Goal: Register for event/course

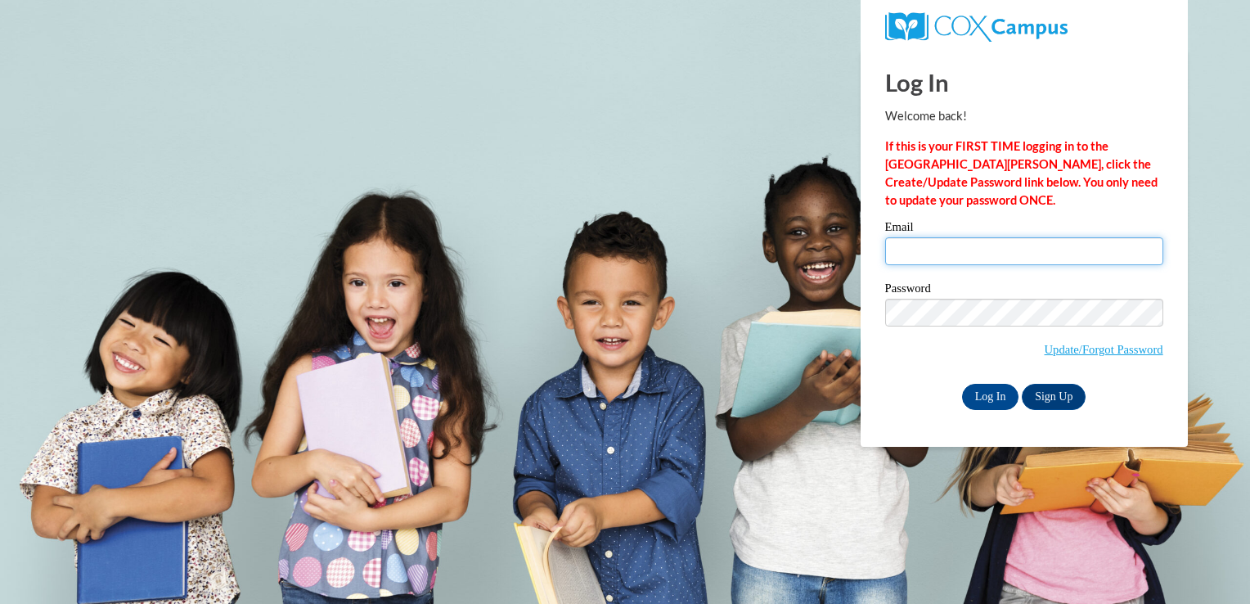
drag, startPoint x: 947, startPoint y: 237, endPoint x: 913, endPoint y: 252, distance: 36.6
click at [913, 252] on input "Email" at bounding box center [1024, 251] width 278 height 28
type input "baejeana@gmail.com"
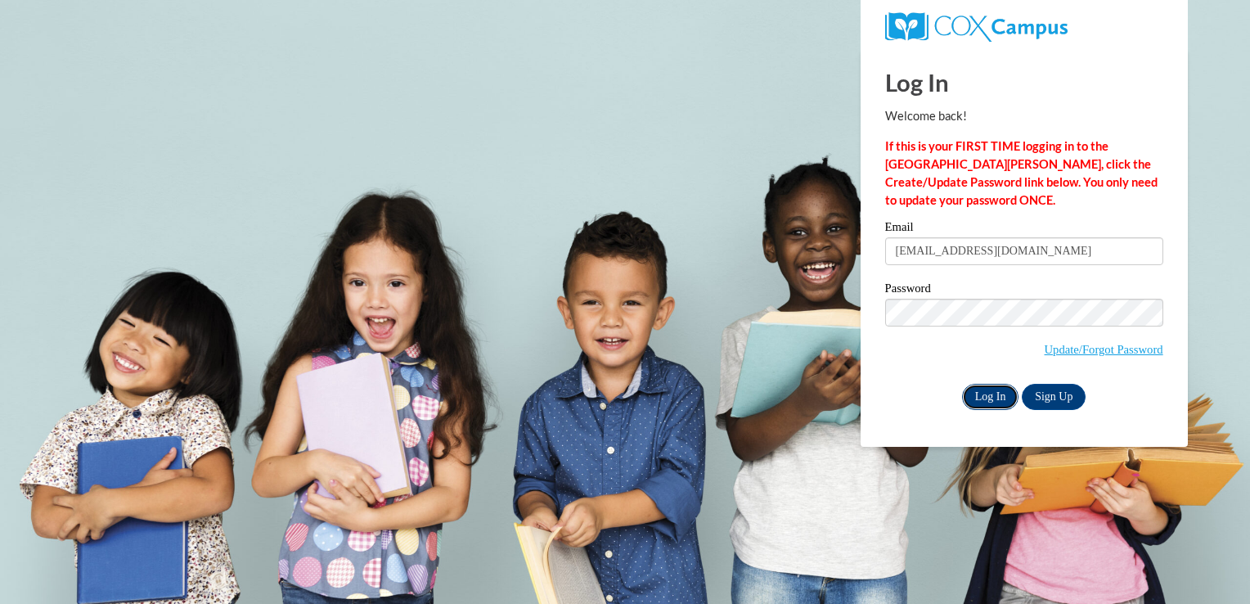
click at [972, 392] on input "Log In" at bounding box center [990, 397] width 57 height 26
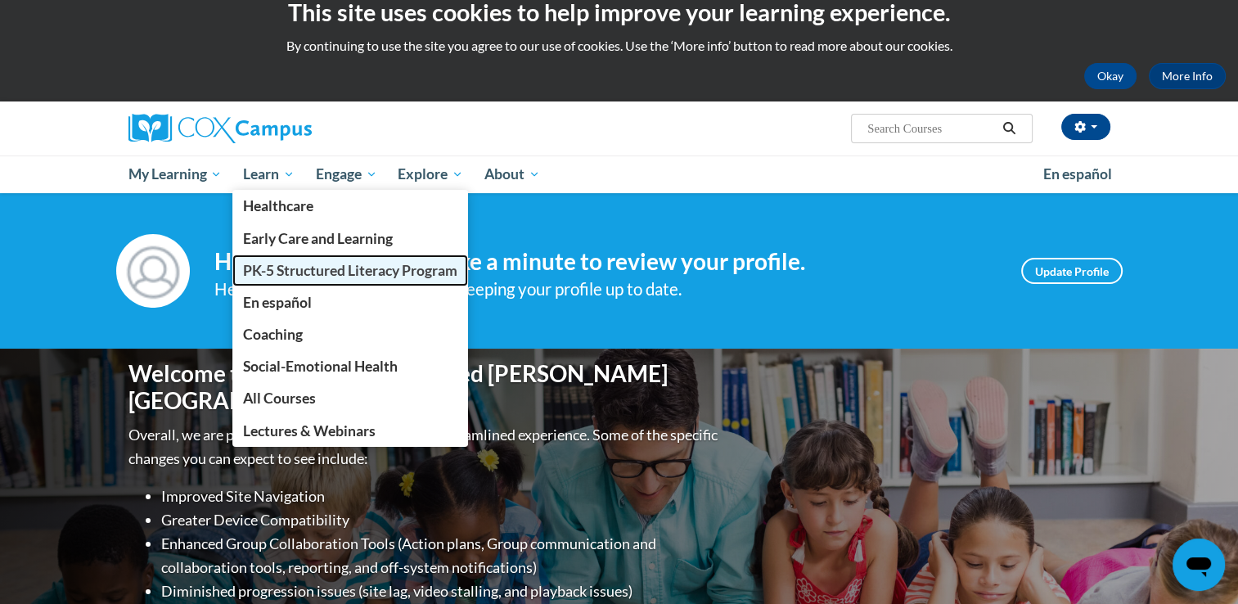
click at [301, 281] on link "PK-5 Structured Literacy Program" at bounding box center [350, 270] width 236 height 32
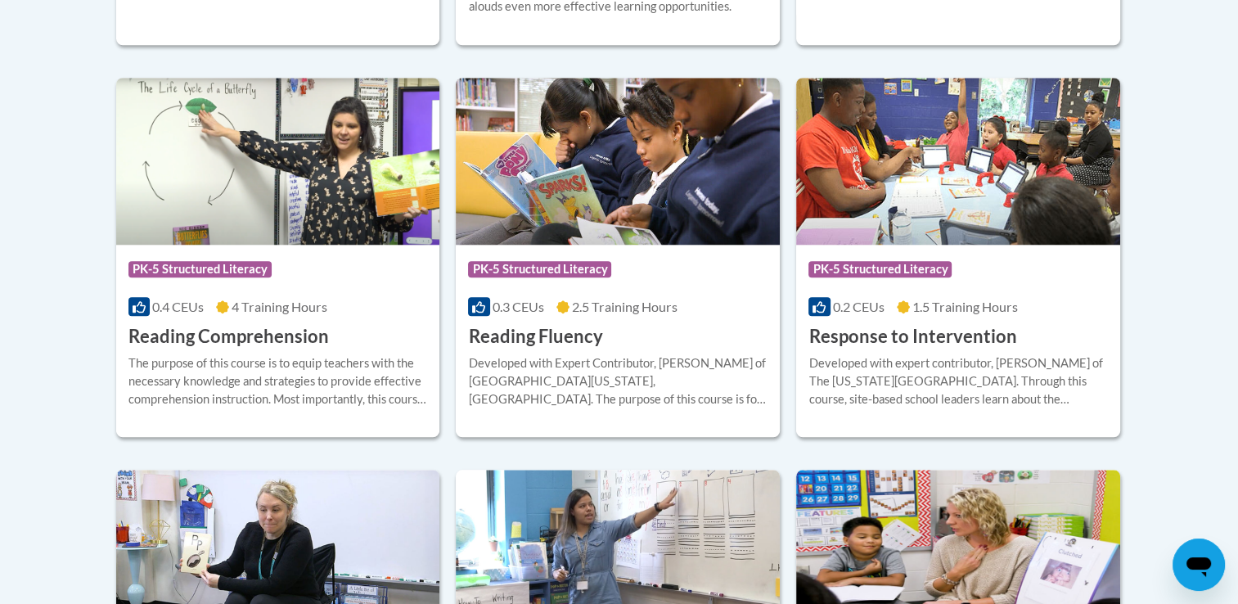
scroll to position [1505, 0]
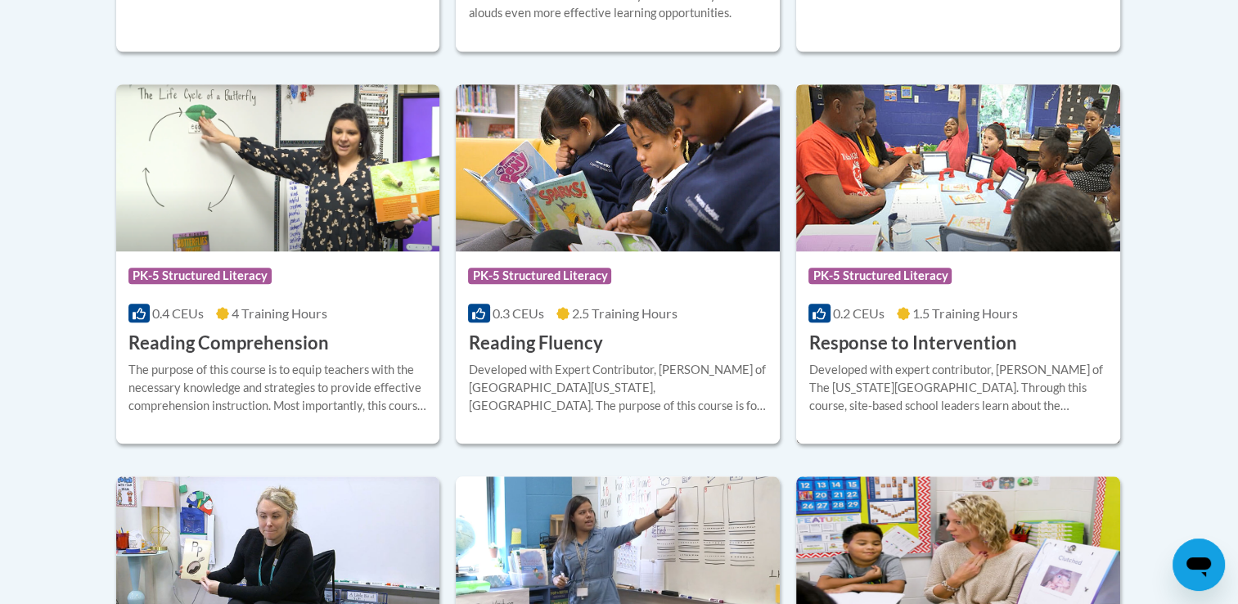
click at [844, 344] on h3 "Response to Intervention" at bounding box center [912, 343] width 208 height 25
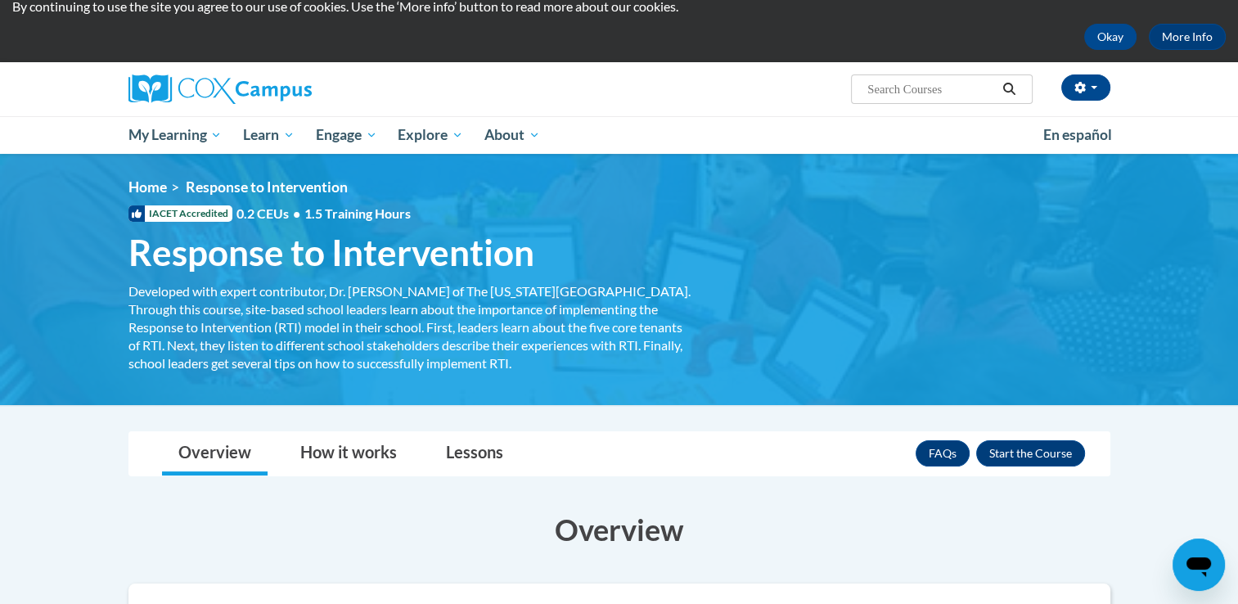
scroll to position [62, 0]
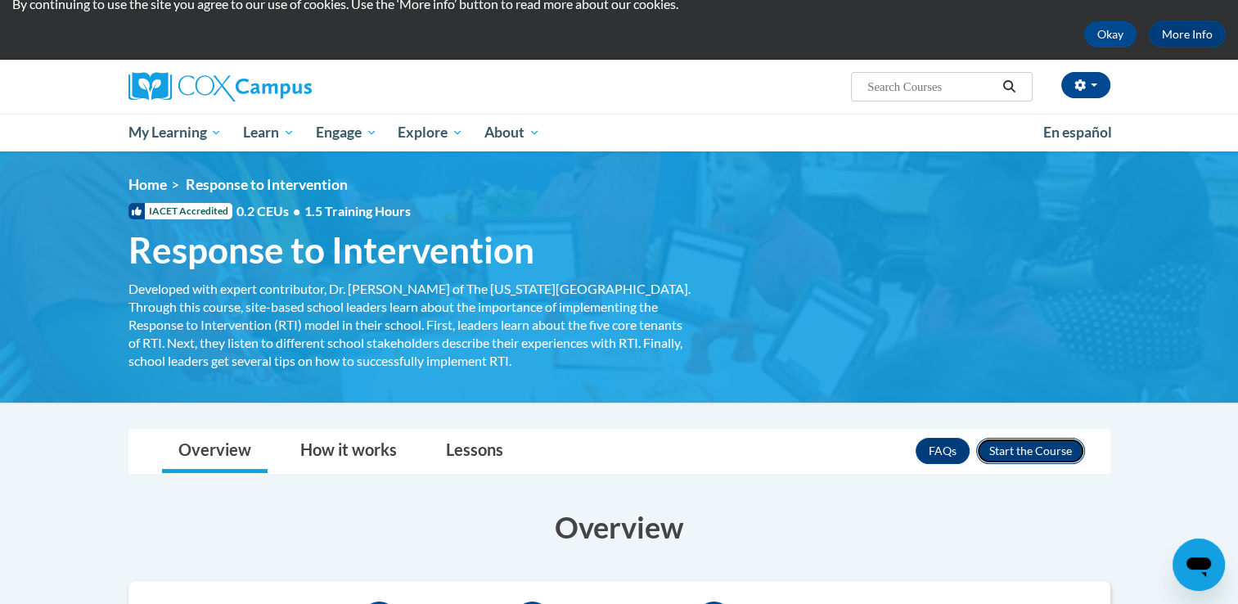
click at [1007, 451] on button "Enroll" at bounding box center [1030, 451] width 109 height 26
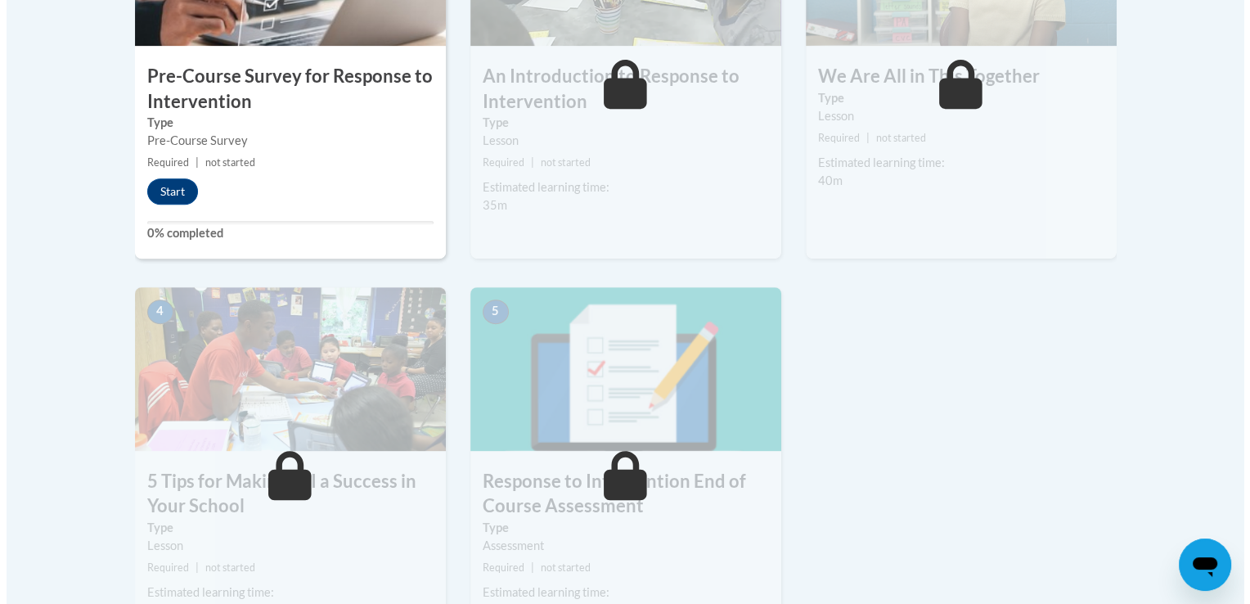
scroll to position [612, 0]
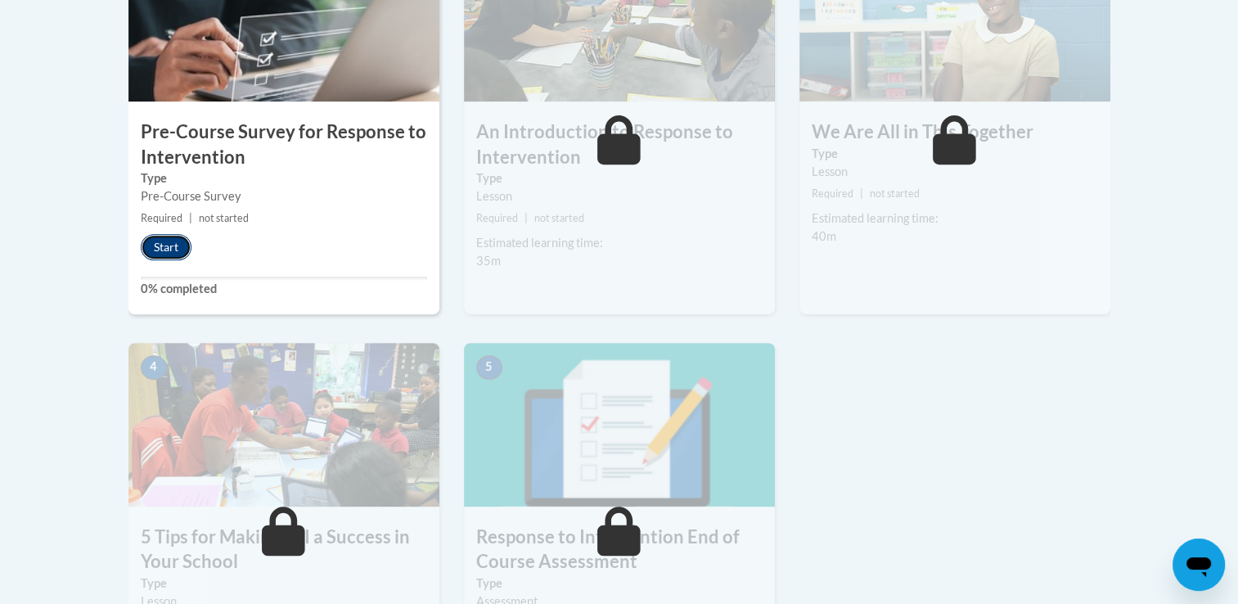
click at [157, 250] on button "Start" at bounding box center [166, 247] width 51 height 26
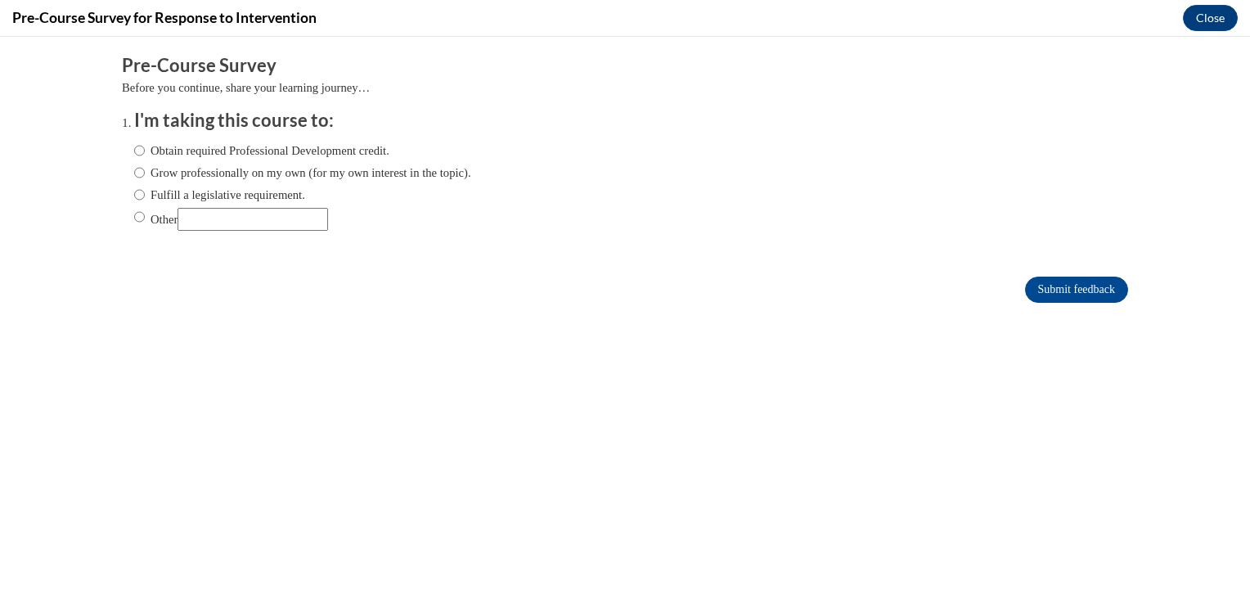
scroll to position [0, 0]
click at [134, 169] on input "Grow professionally on my own (for my own interest in the topic)." at bounding box center [139, 173] width 11 height 18
radio input "true"
click at [134, 147] on input "Obtain required Professional Development credit." at bounding box center [139, 151] width 11 height 18
radio input "true"
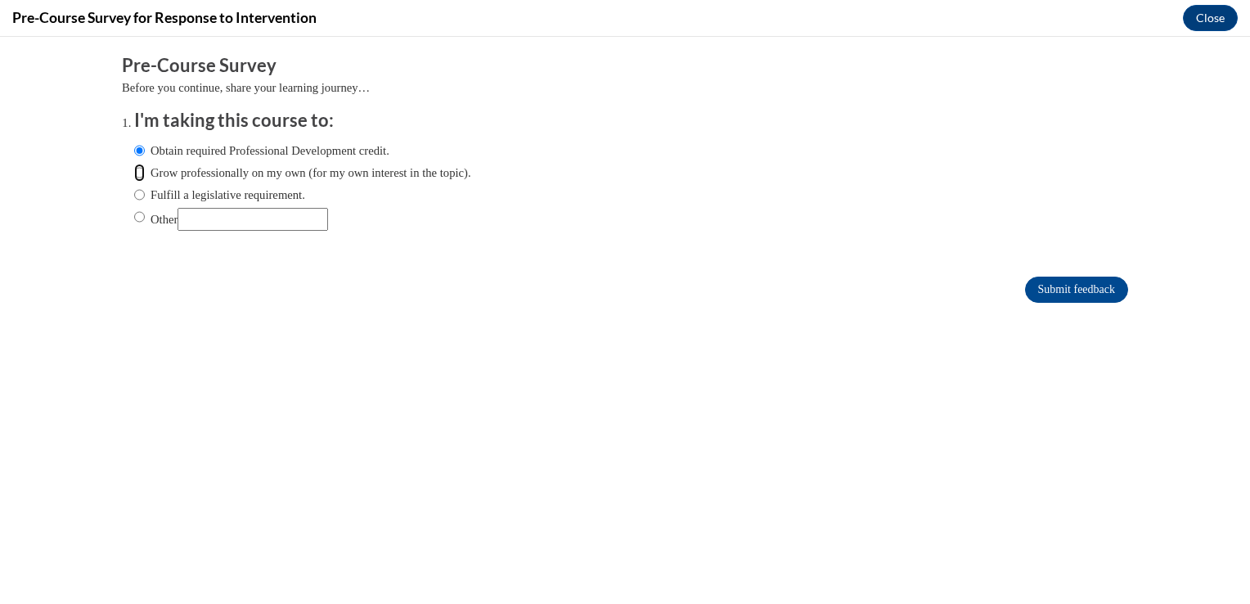
click at [134, 172] on input "Grow professionally on my own (for my own interest in the topic)." at bounding box center [139, 173] width 11 height 18
radio input "true"
click at [1039, 283] on input "Submit feedback" at bounding box center [1076, 290] width 103 height 26
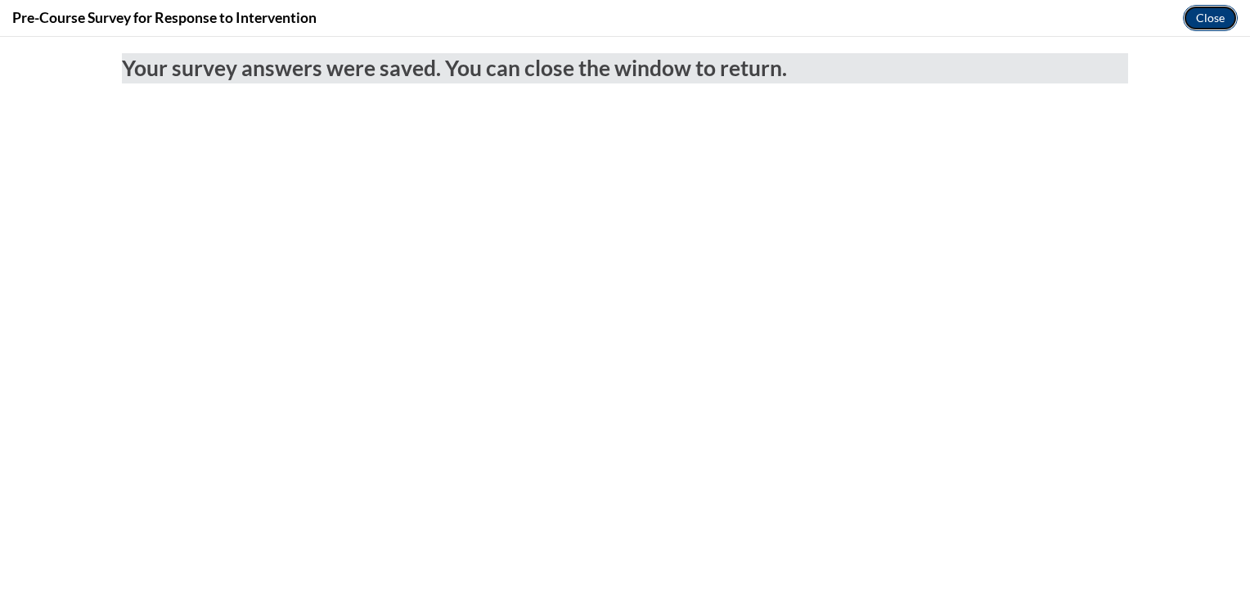
click at [1204, 31] on button "Close" at bounding box center [1210, 18] width 55 height 26
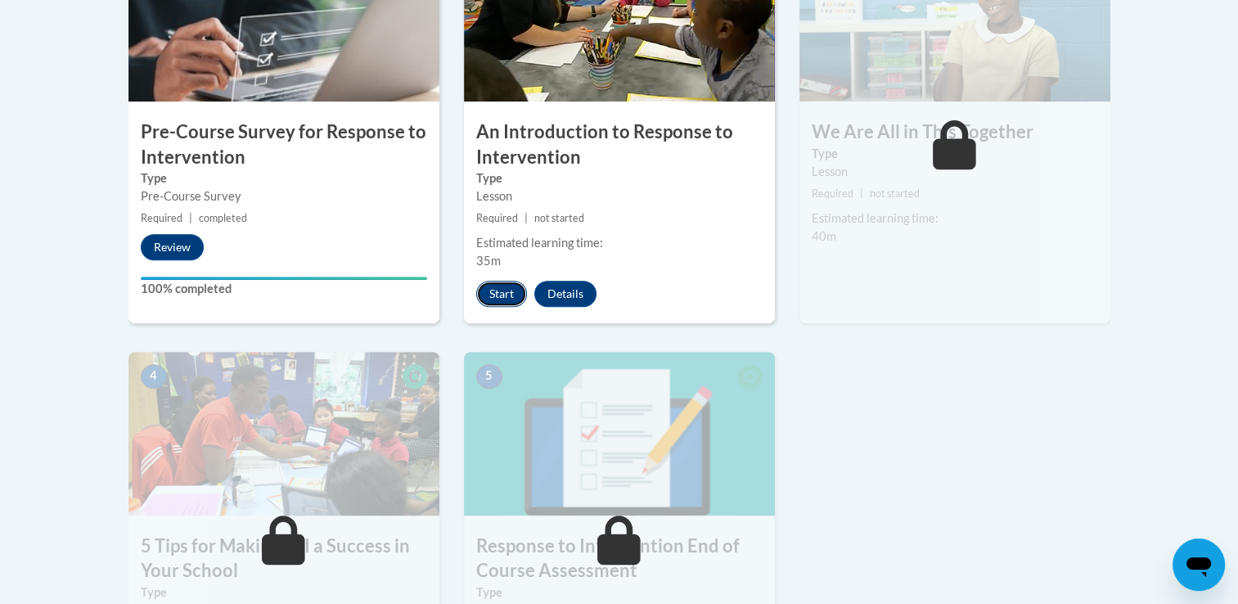
click at [520, 293] on button "Start" at bounding box center [501, 294] width 51 height 26
